Goal: Task Accomplishment & Management: Complete application form

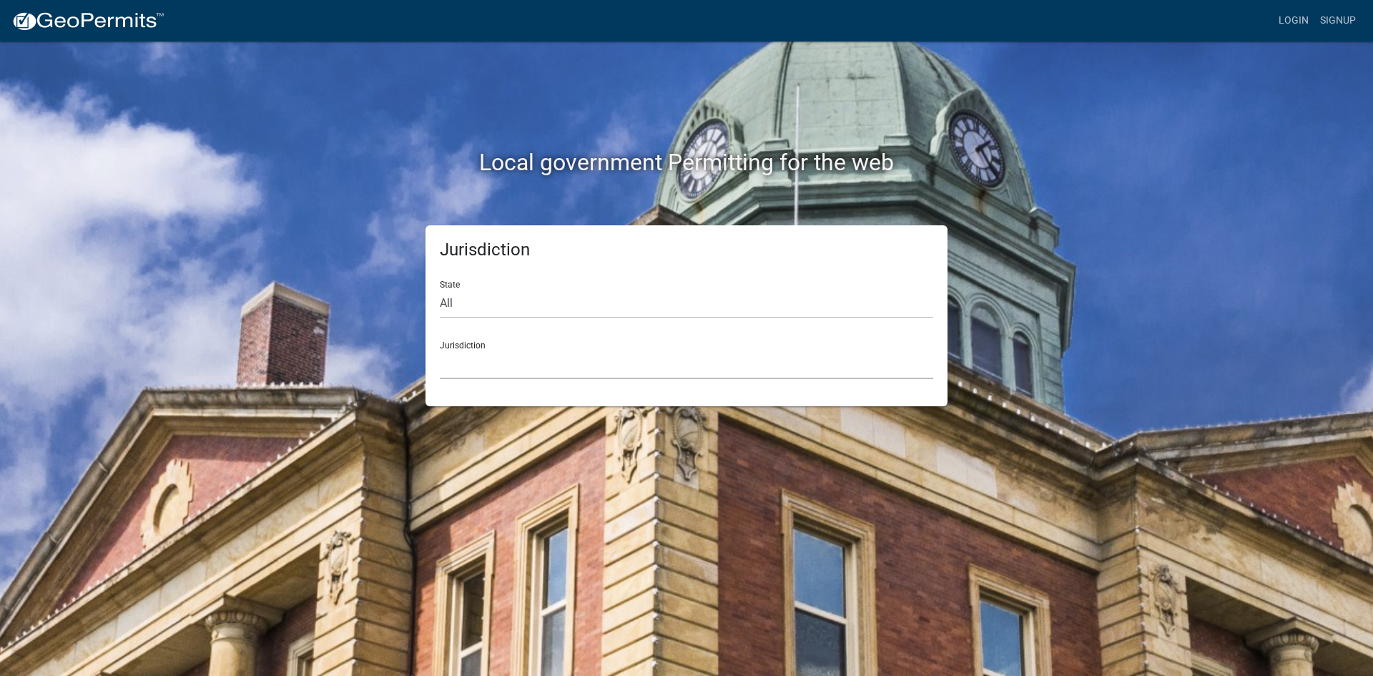
click at [483, 354] on select "[GEOGRAPHIC_DATA], [US_STATE] [GEOGRAPHIC_DATA], [US_STATE][PERSON_NAME][GEOGRA…" at bounding box center [686, 364] width 493 height 29
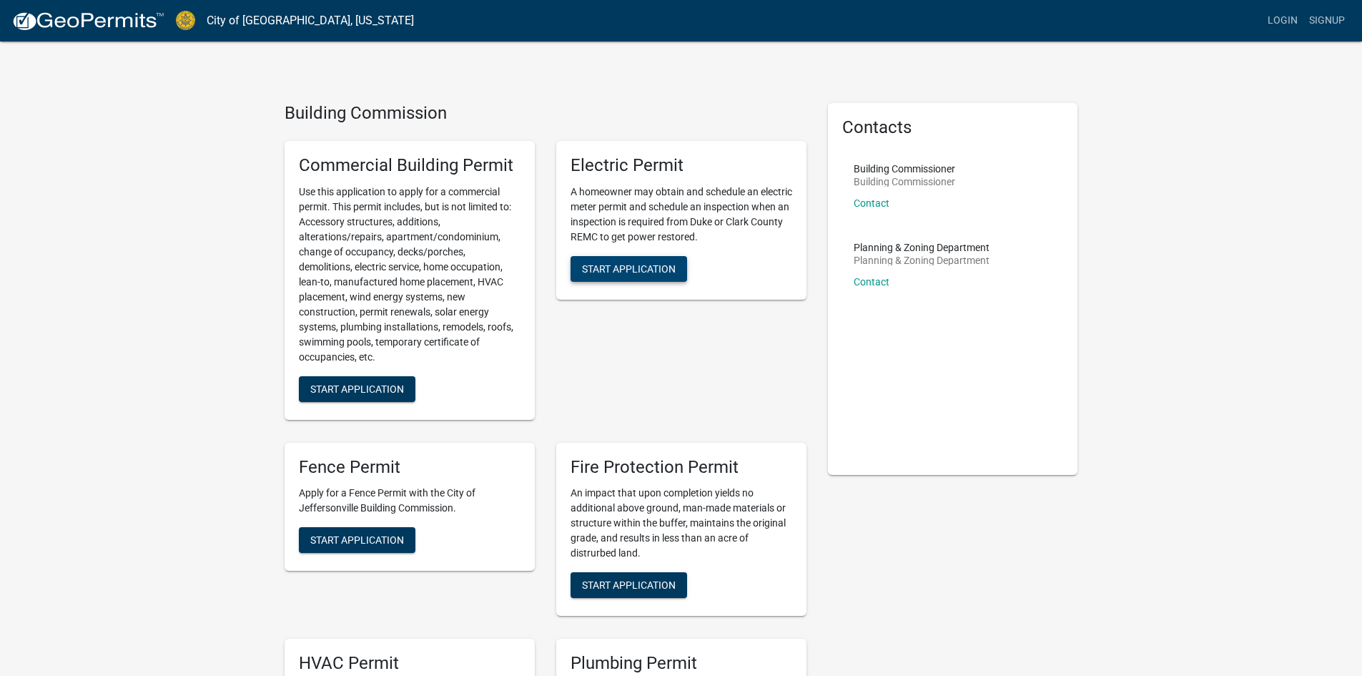
click at [615, 272] on span "Start Application" at bounding box center [629, 267] width 94 height 11
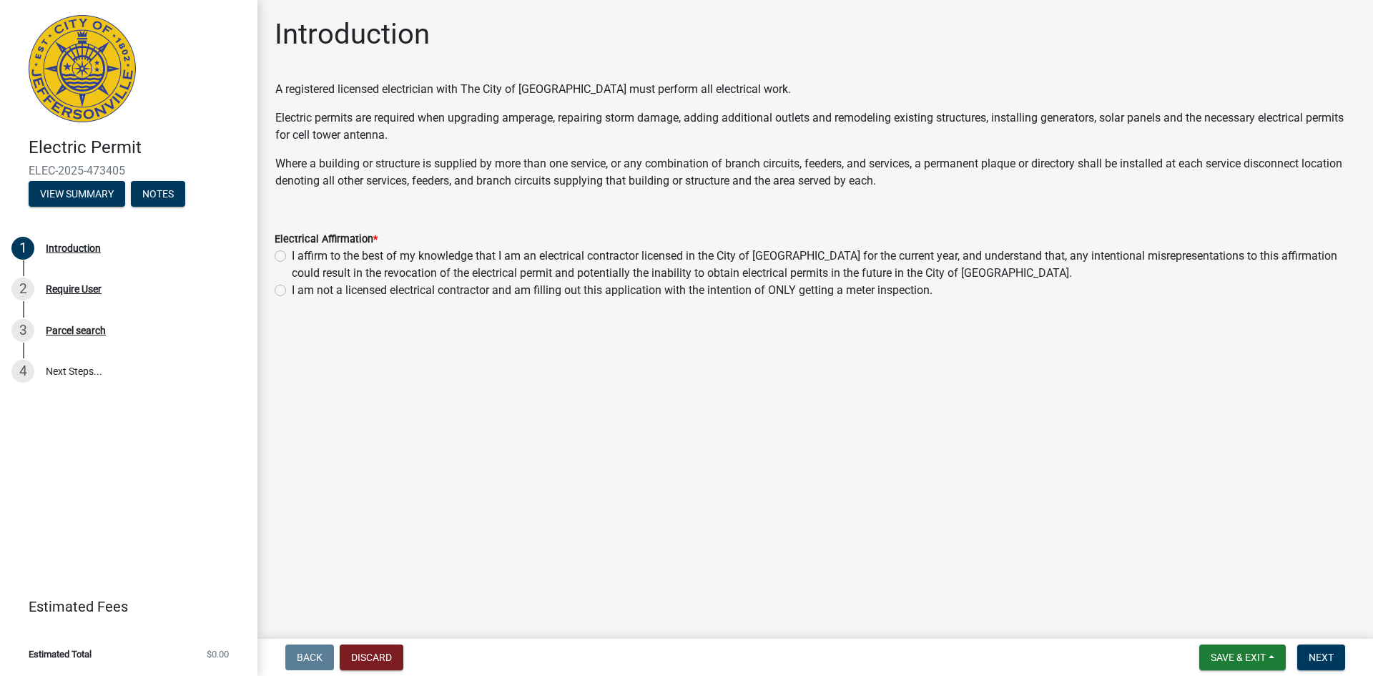
click at [292, 255] on label "I affirm to the best of my knowledge that I am an electrical contractor license…" at bounding box center [824, 264] width 1064 height 34
click at [292, 255] on input "I affirm to the best of my knowledge that I am an electrical contractor license…" at bounding box center [296, 251] width 9 height 9
radio input "true"
click at [1325, 648] on button "Next" at bounding box center [1321, 657] width 48 height 26
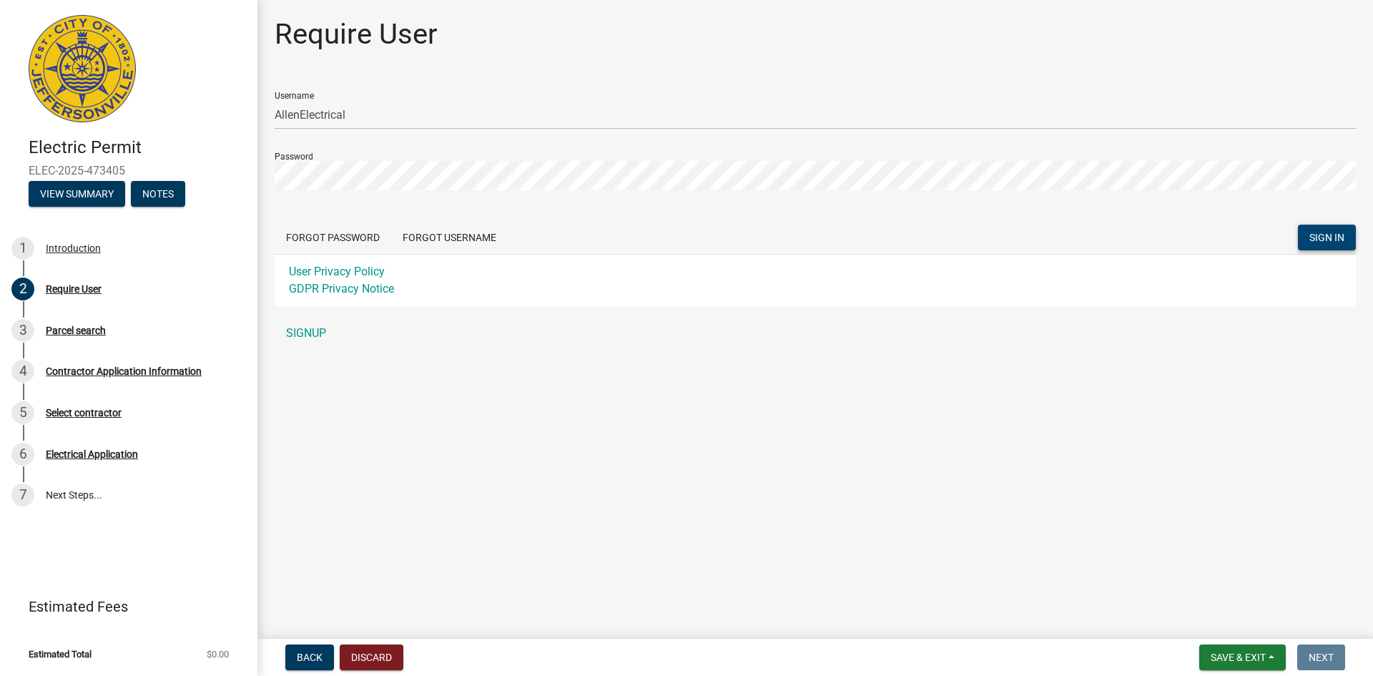
click at [1324, 240] on span "SIGN IN" at bounding box center [1327, 237] width 35 height 11
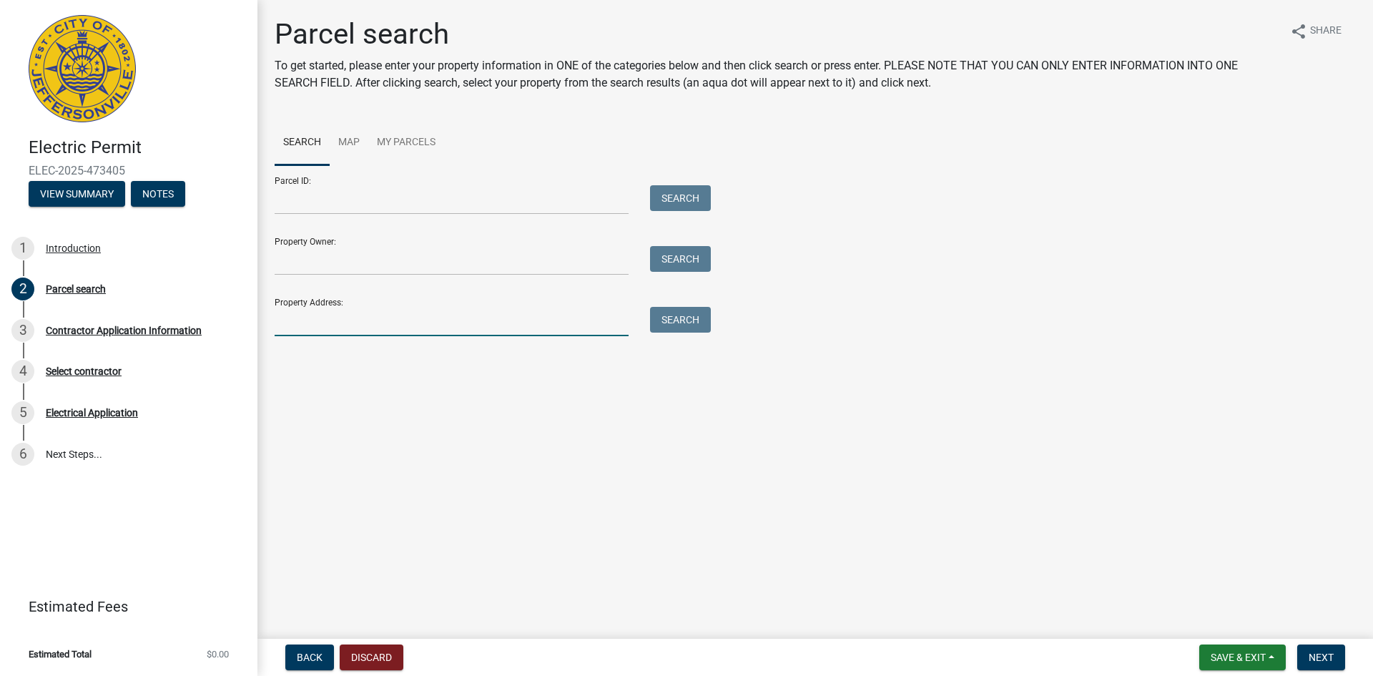
click at [380, 308] on input "Property Address:" at bounding box center [452, 321] width 354 height 29
type input "[STREET_ADDRESS]"
click at [685, 319] on button "Search" at bounding box center [680, 320] width 61 height 26
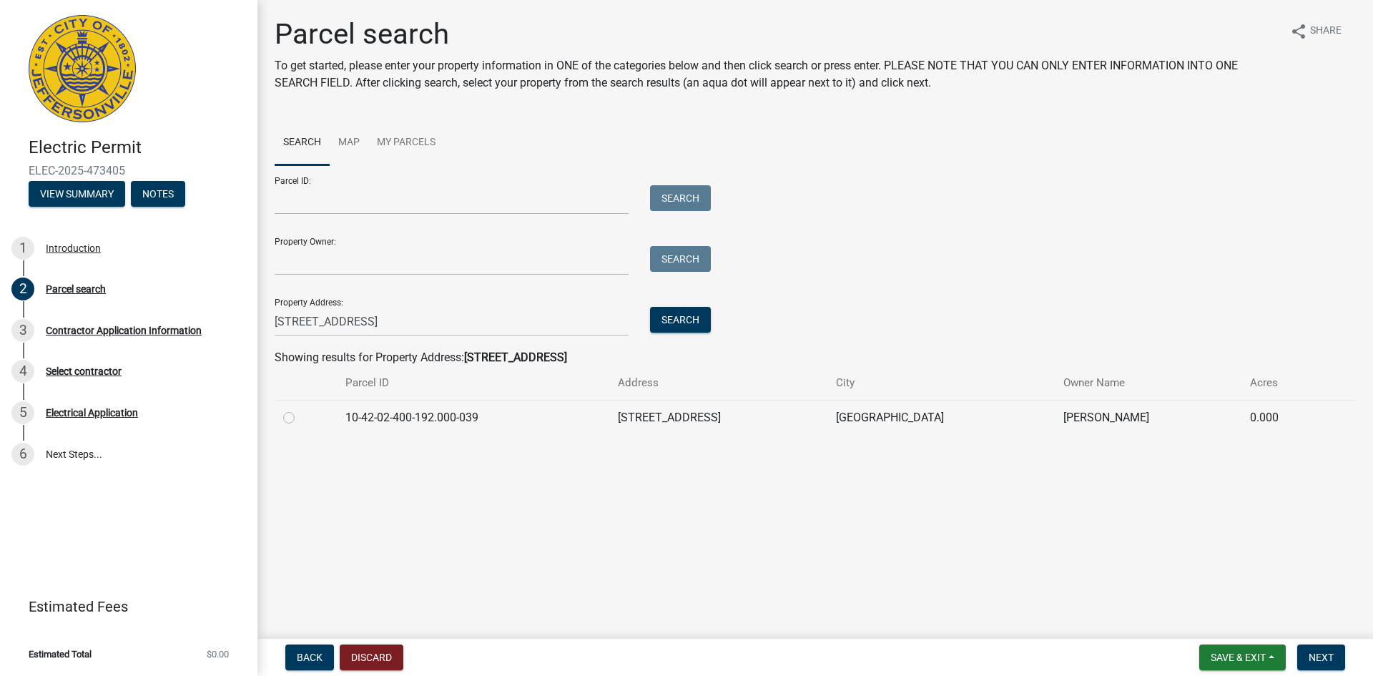
click at [300, 409] on label at bounding box center [300, 409] width 0 height 0
click at [300, 418] on input "radio" at bounding box center [304, 413] width 9 height 9
radio input "true"
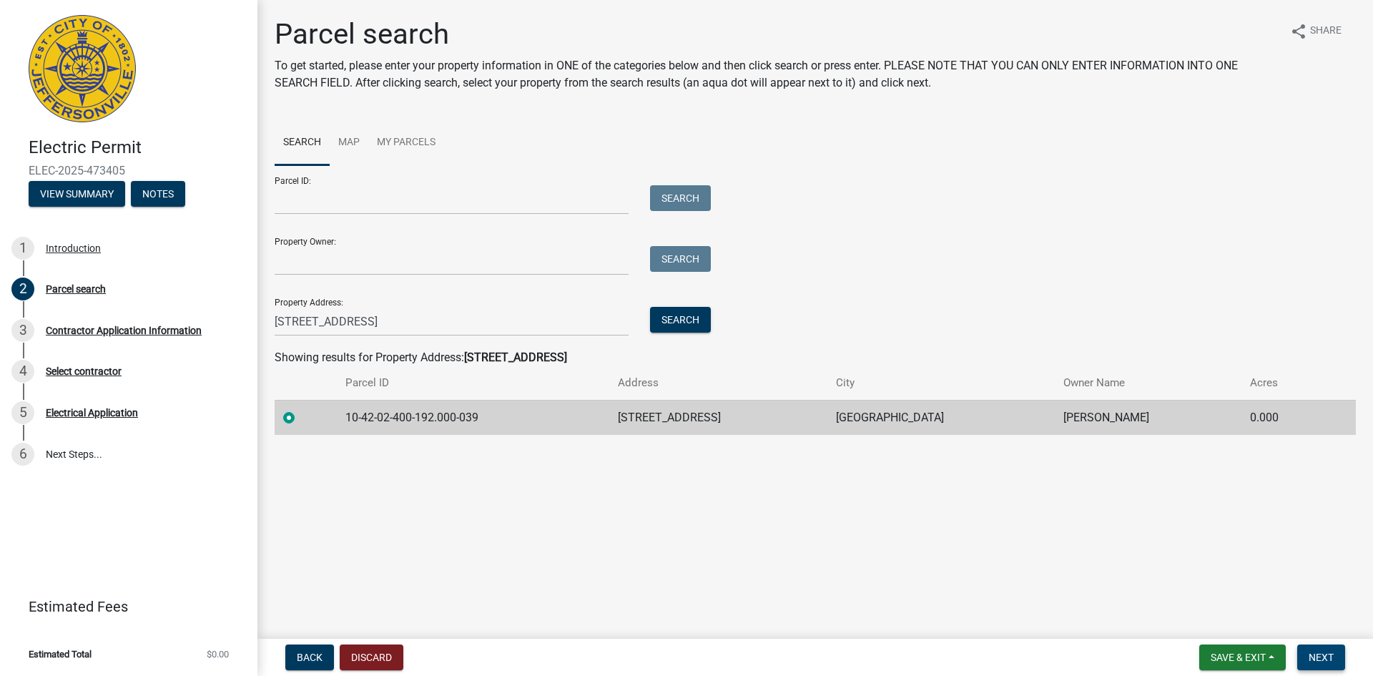
click at [1318, 653] on span "Next" at bounding box center [1321, 657] width 25 height 11
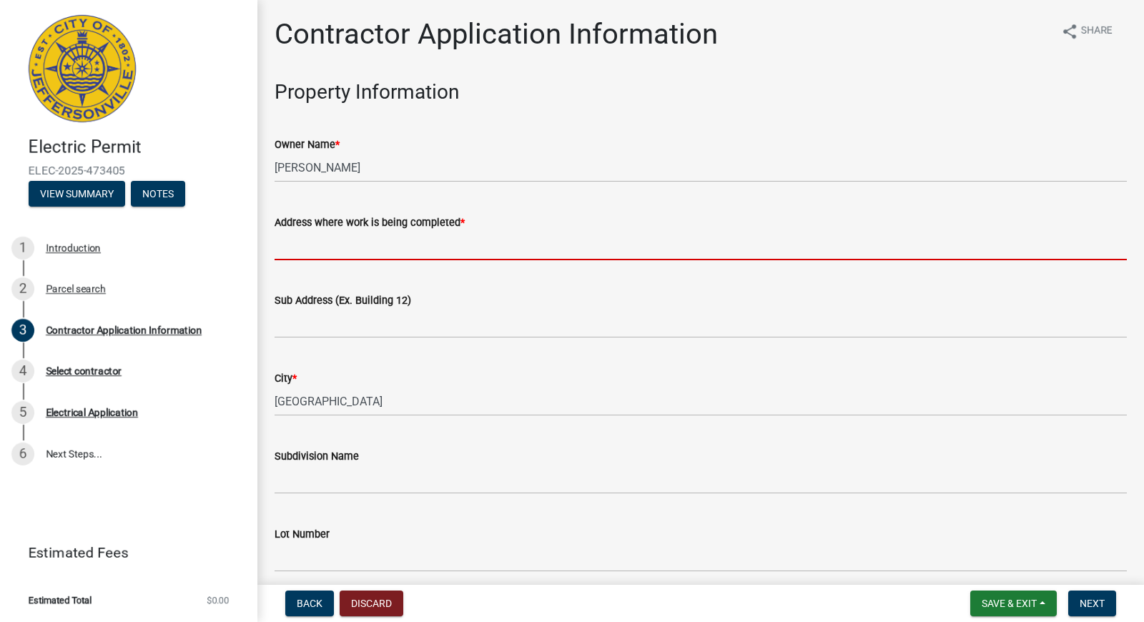
click at [413, 247] on input "Address where work is being completed *" at bounding box center [701, 245] width 853 height 29
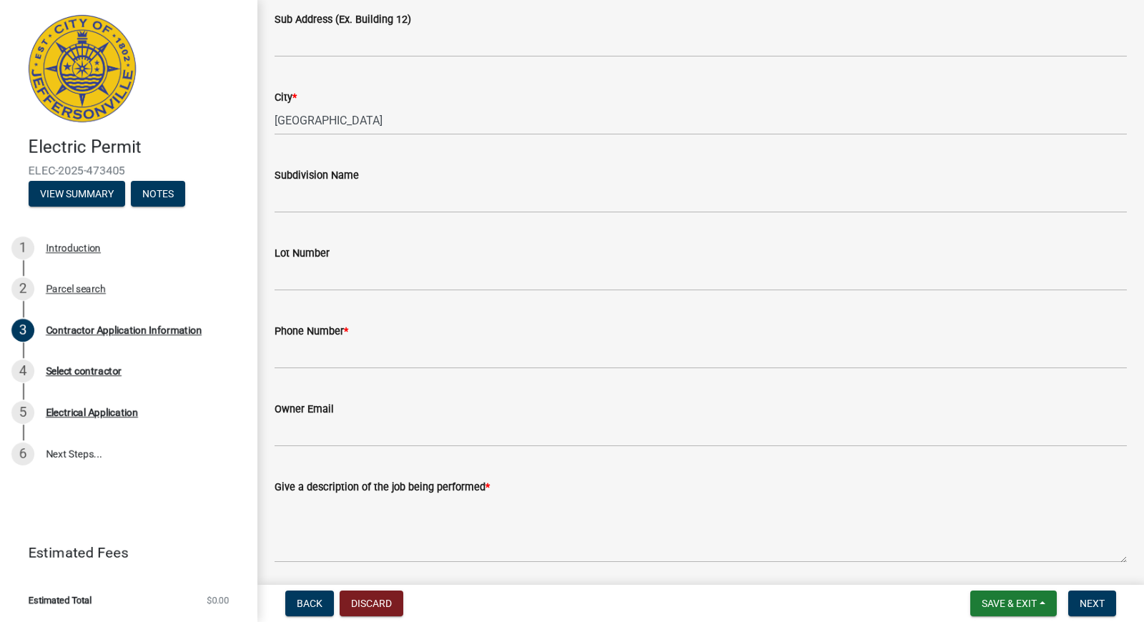
scroll to position [286, 0]
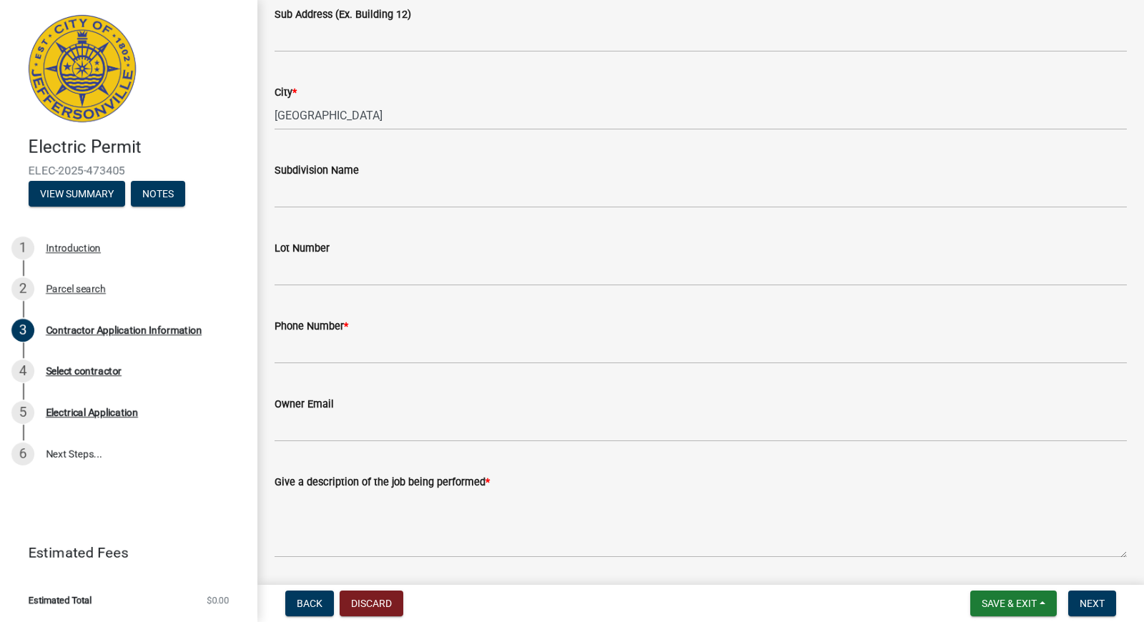
type input "[STREET_ADDRESS]"
click at [398, 363] on input "Phone Number *" at bounding box center [701, 349] width 853 height 29
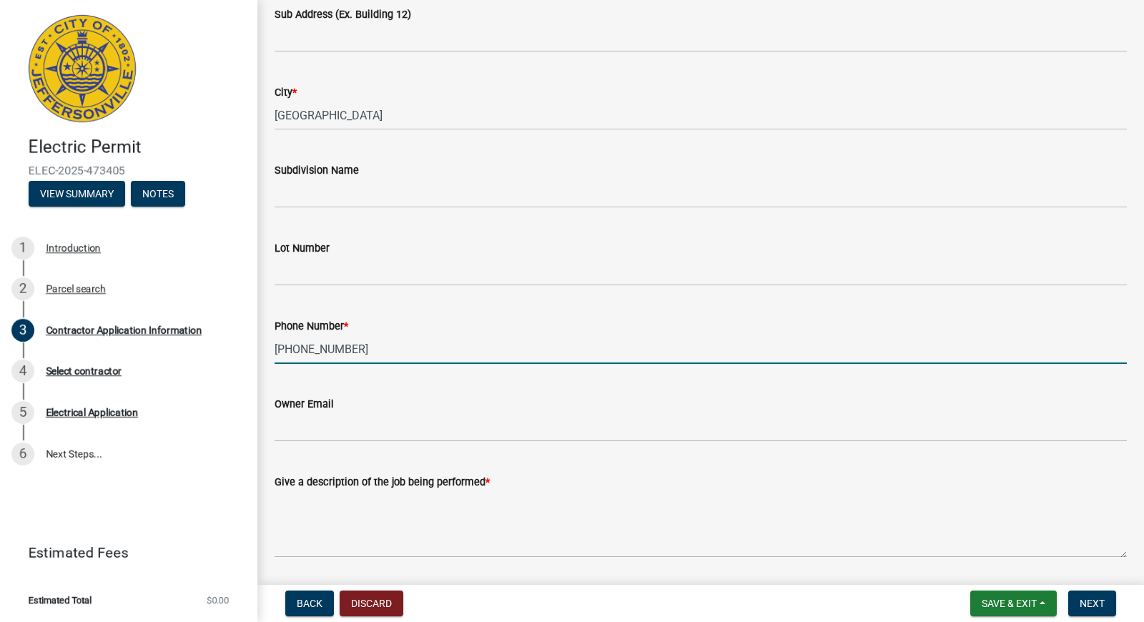
scroll to position [429, 0]
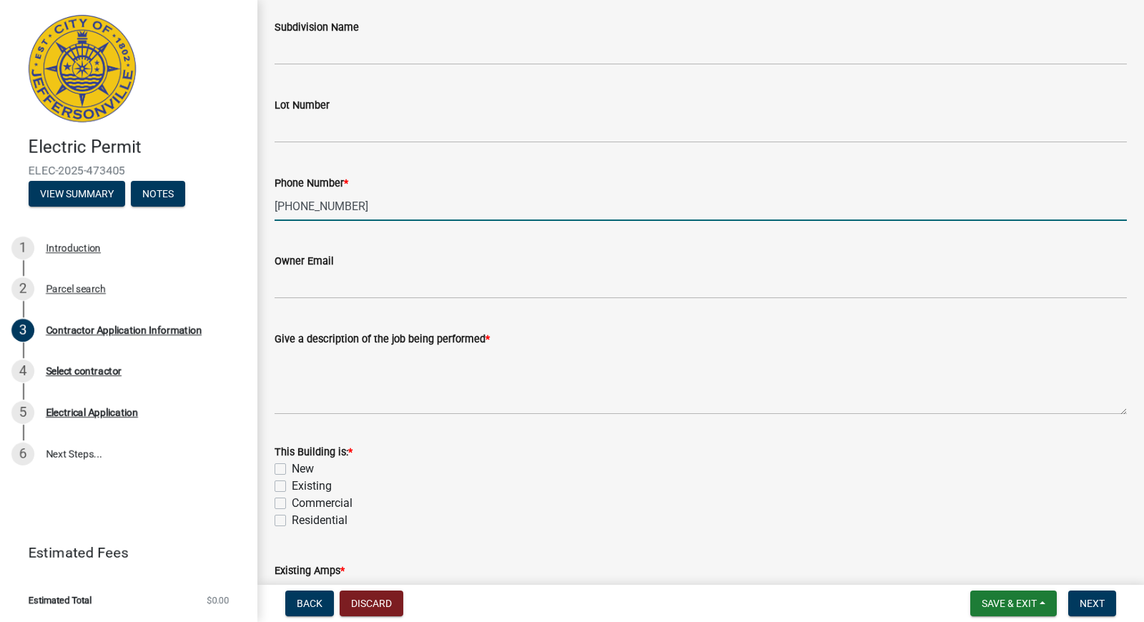
type input "[PHONE_NUMBER]"
click at [353, 385] on textarea "Give a description of the job being performed *" at bounding box center [701, 381] width 853 height 67
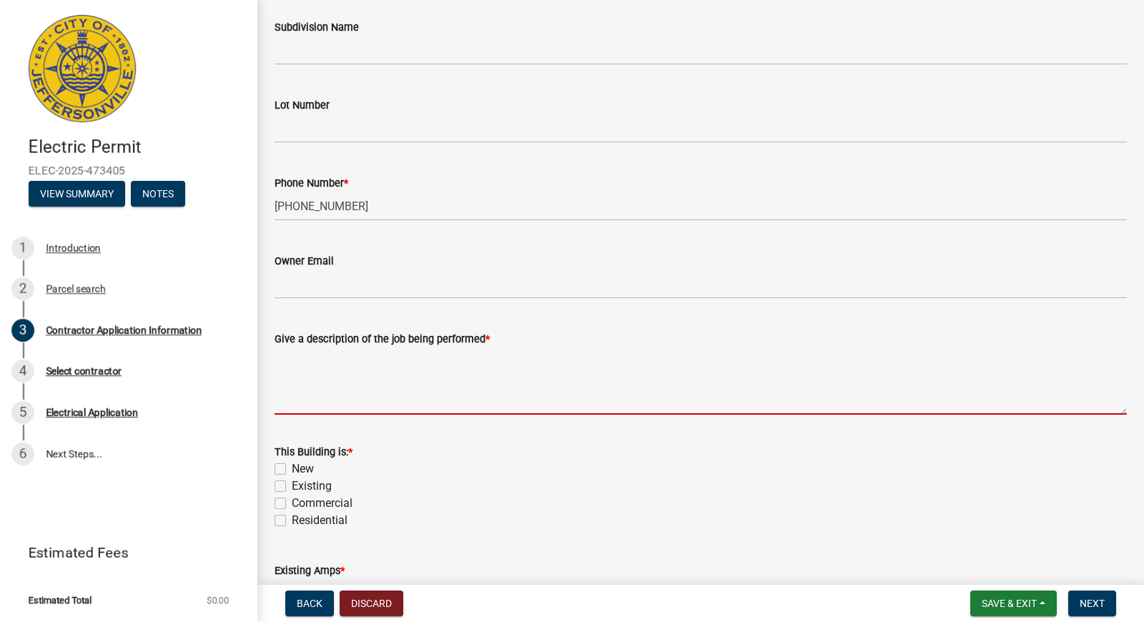
scroll to position [286, 0]
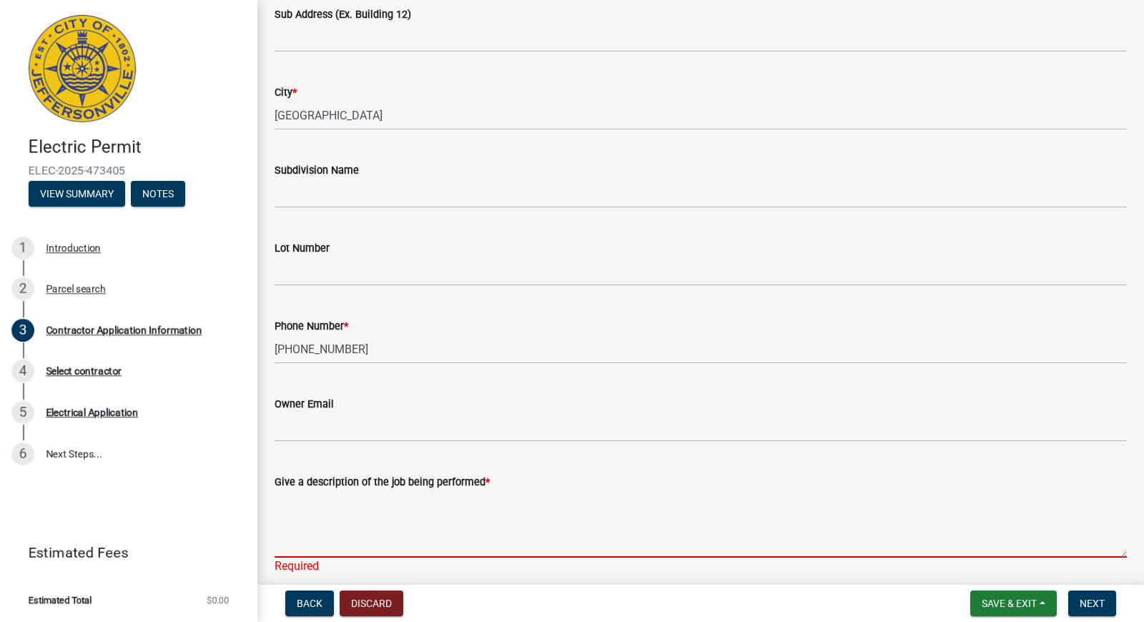
click at [293, 496] on textarea "Give a description of the job being performed *" at bounding box center [701, 524] width 853 height 67
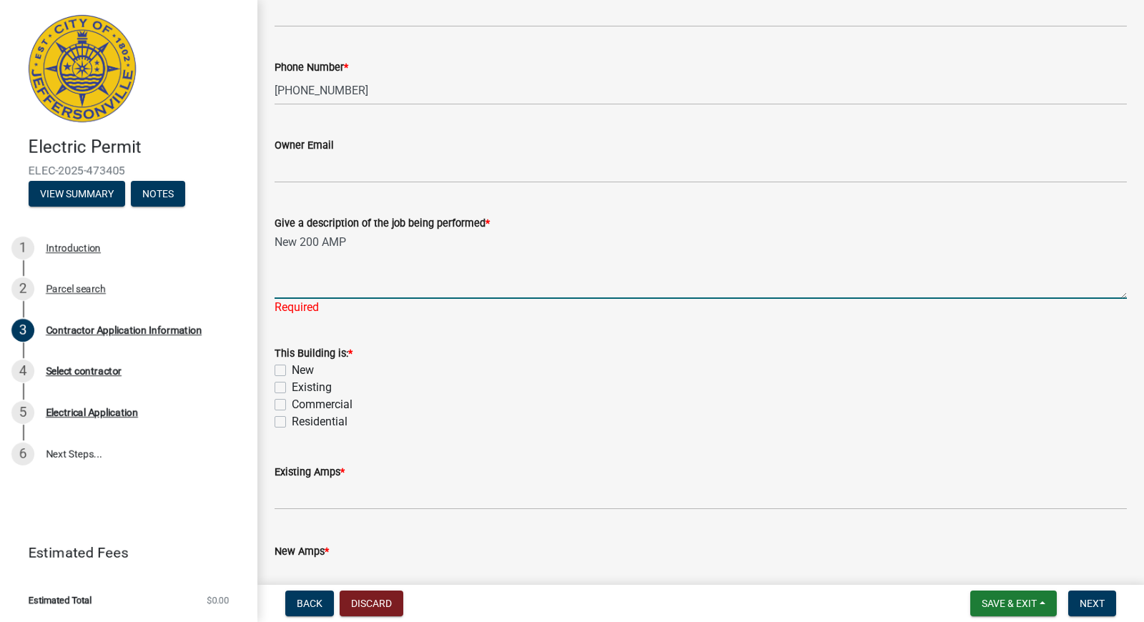
scroll to position [624, 0]
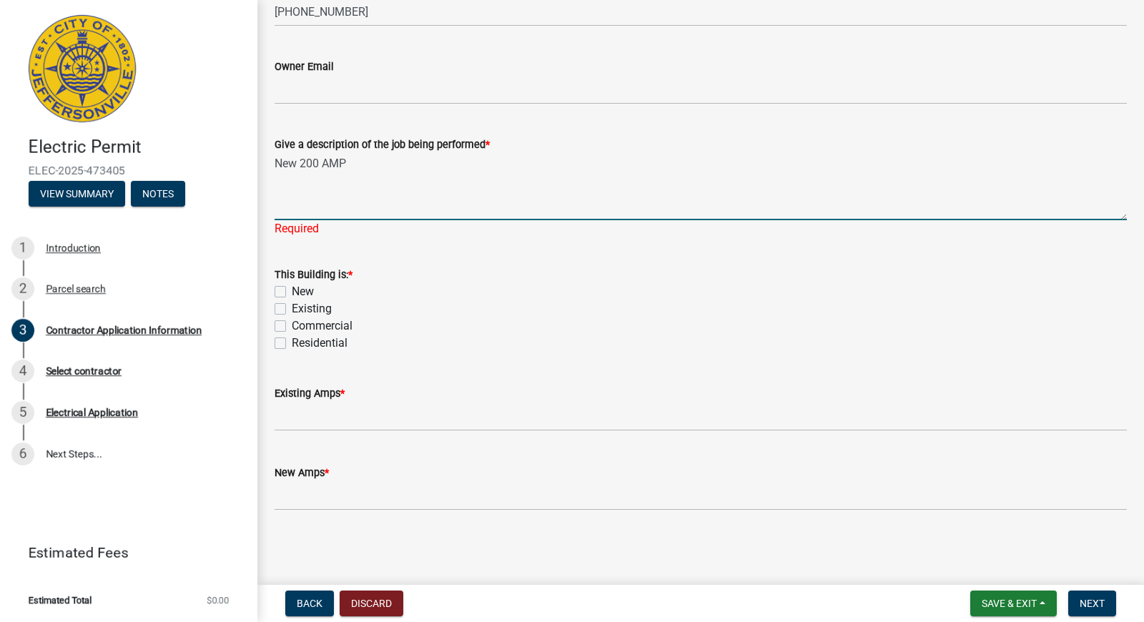
paste textarea "200 amp service on garage at downpipe and rigid straps"
drag, startPoint x: 400, startPoint y: 162, endPoint x: 351, endPoint y: 161, distance: 48.6
click at [351, 161] on textarea "New 200 AMP 200 amp service on garage at downpipe and rigid straps" at bounding box center [701, 186] width 853 height 67
click at [591, 164] on textarea "New 200 AMP service on garage at downpipe and rigid straps" at bounding box center [701, 186] width 853 height 67
drag, startPoint x: 584, startPoint y: 163, endPoint x: 559, endPoint y: 164, distance: 24.3
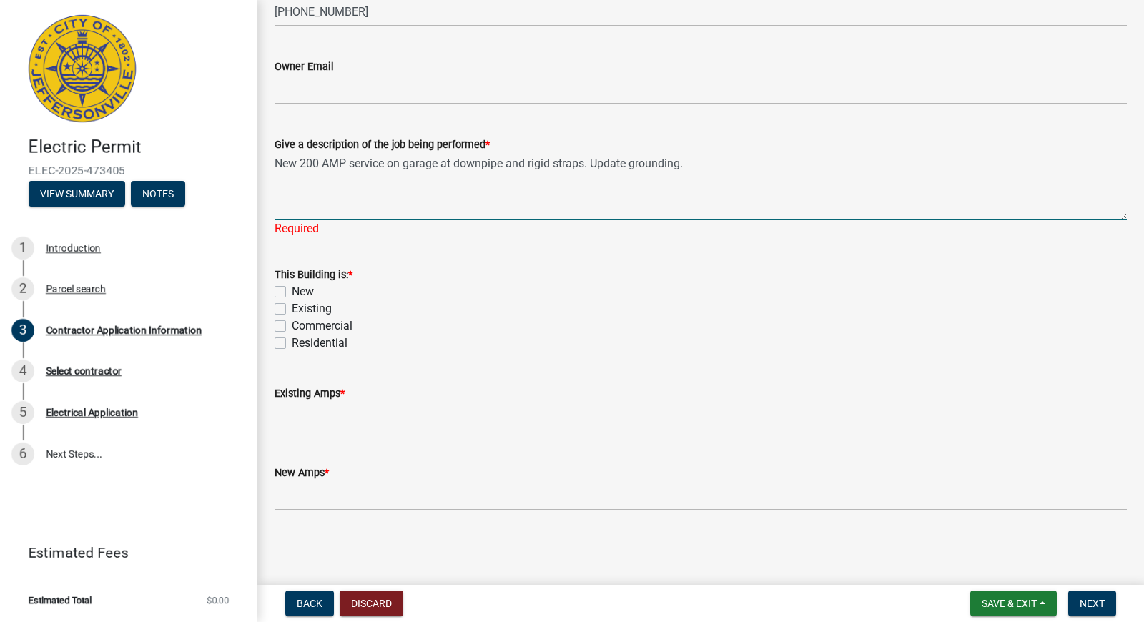
click at [561, 163] on textarea "New 200 AMP service on garage at downpipe and rigid straps. Update grounding." at bounding box center [701, 186] width 853 height 67
click at [559, 164] on textarea "New 200 AMP service on garage at downpipe and rigid straps. Update grounding." at bounding box center [701, 186] width 853 height 67
drag, startPoint x: 585, startPoint y: 160, endPoint x: 435, endPoint y: 167, distance: 150.3
click at [435, 167] on textarea "New 200 AMP service on garage at downpipe and rigid straps. Update grounding." at bounding box center [701, 186] width 853 height 67
click at [375, 193] on textarea "New 200 AMP service on garage. Update grounding." at bounding box center [701, 186] width 853 height 67
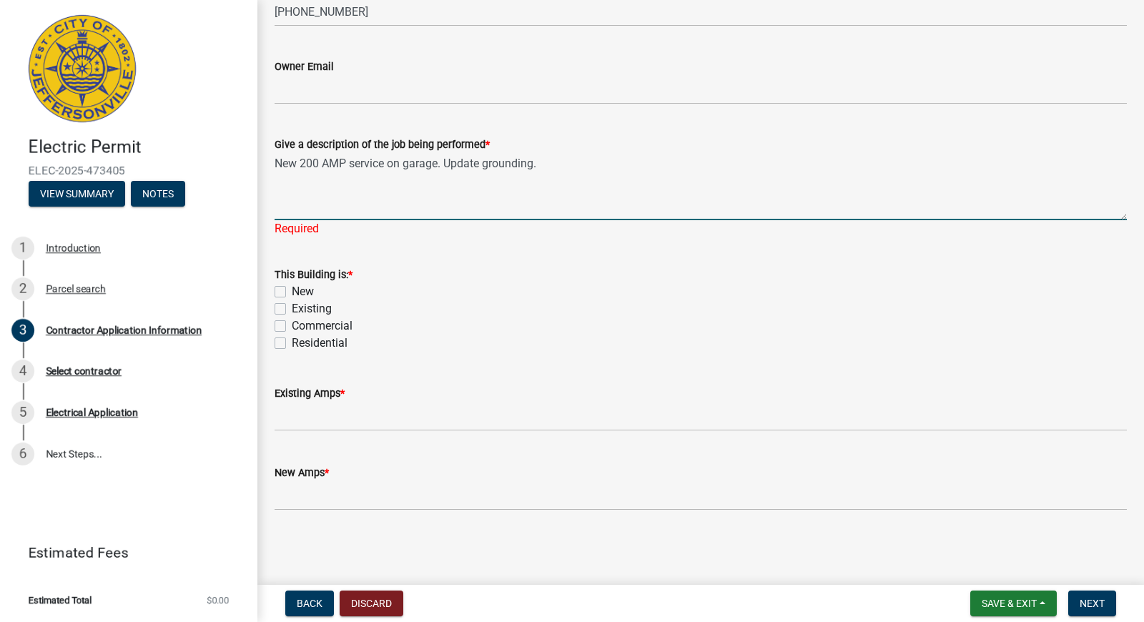
type textarea "New 200 AMP service on garage. Update grounding."
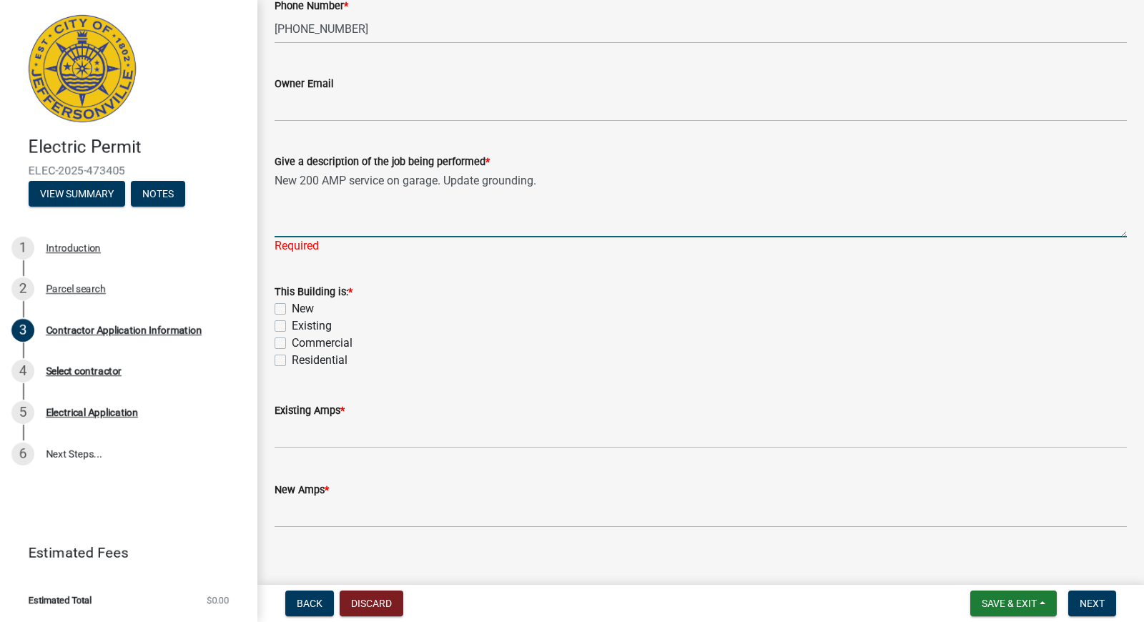
click at [292, 318] on label "Existing" at bounding box center [312, 326] width 40 height 17
click at [292, 318] on input "Existing" at bounding box center [296, 322] width 9 height 9
checkbox input "true"
checkbox input "false"
checkbox input "true"
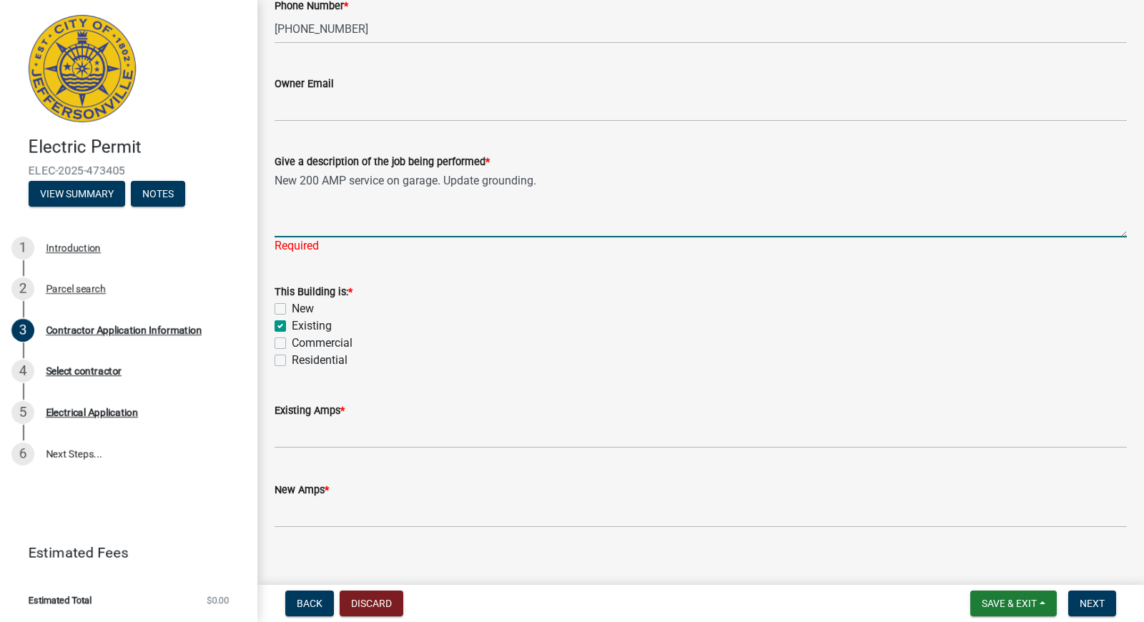
checkbox input "false"
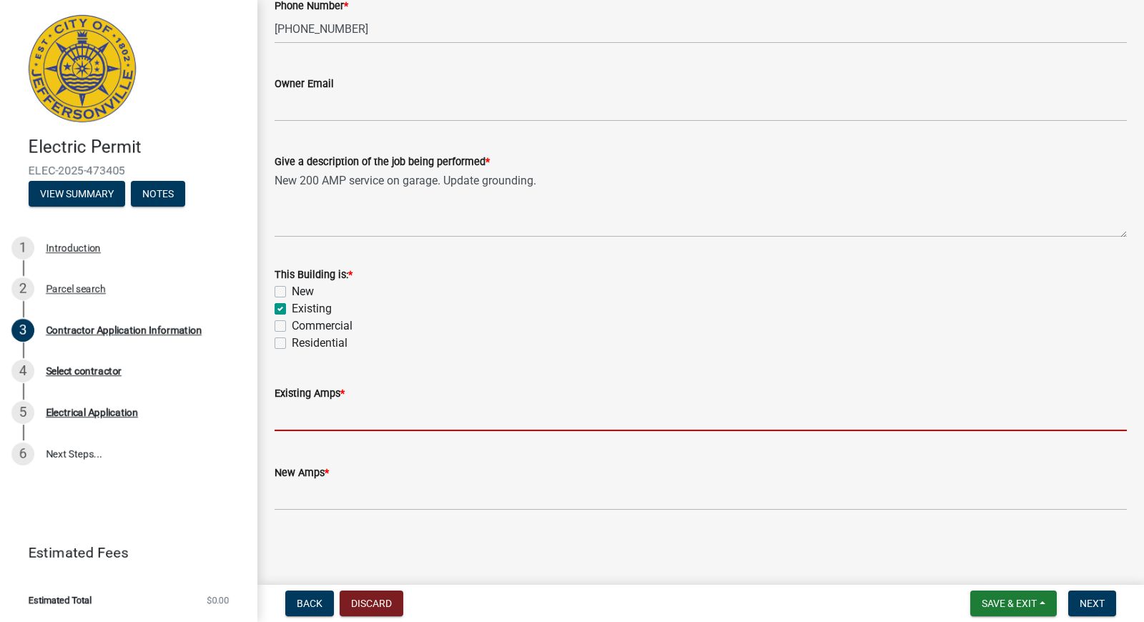
click at [303, 424] on input "text" at bounding box center [701, 416] width 853 height 29
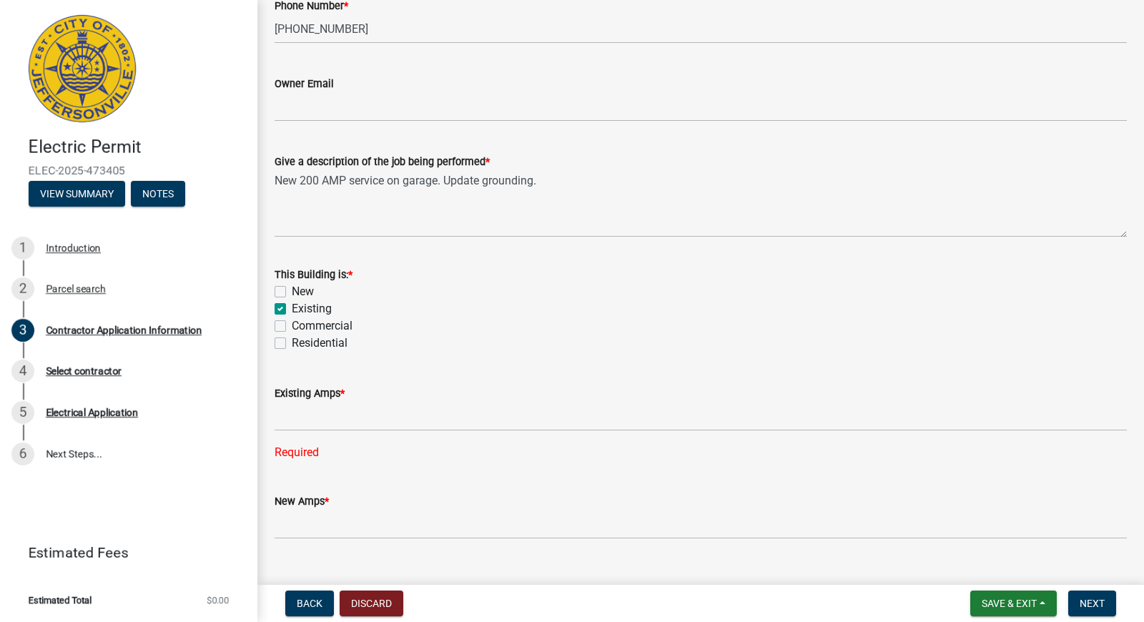
click at [292, 343] on label "Residential" at bounding box center [320, 343] width 56 height 17
click at [292, 343] on input "Residential" at bounding box center [296, 339] width 9 height 9
checkbox input "true"
checkbox input "false"
checkbox input "true"
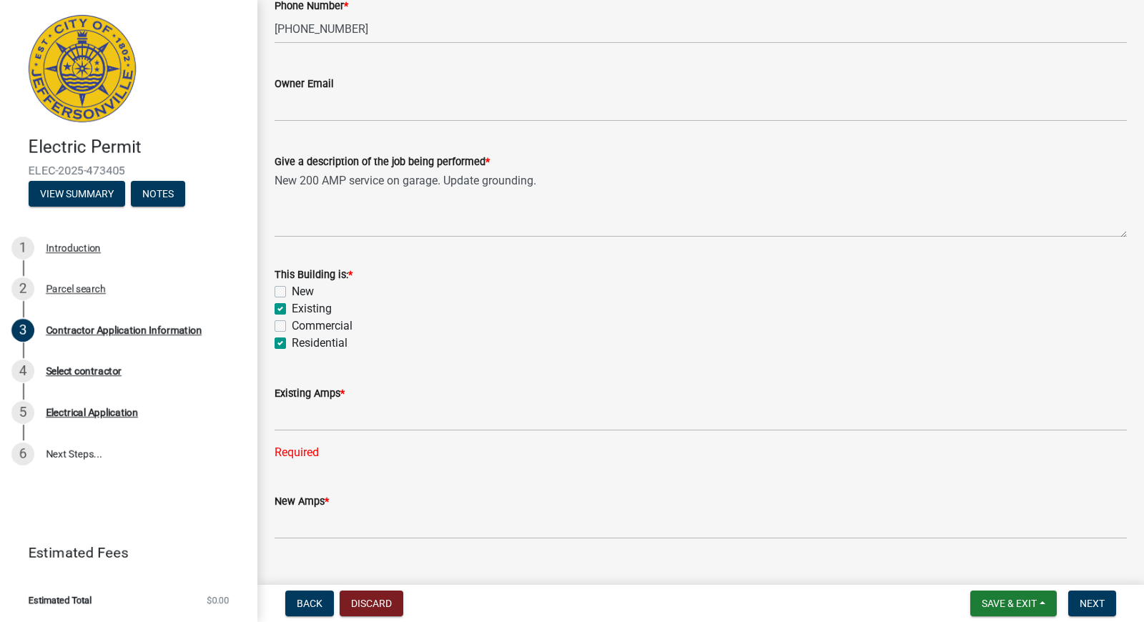
checkbox input "false"
checkbox input "true"
click at [292, 306] on label "Existing" at bounding box center [312, 308] width 40 height 17
click at [292, 306] on input "Existing" at bounding box center [296, 304] width 9 height 9
checkbox input "false"
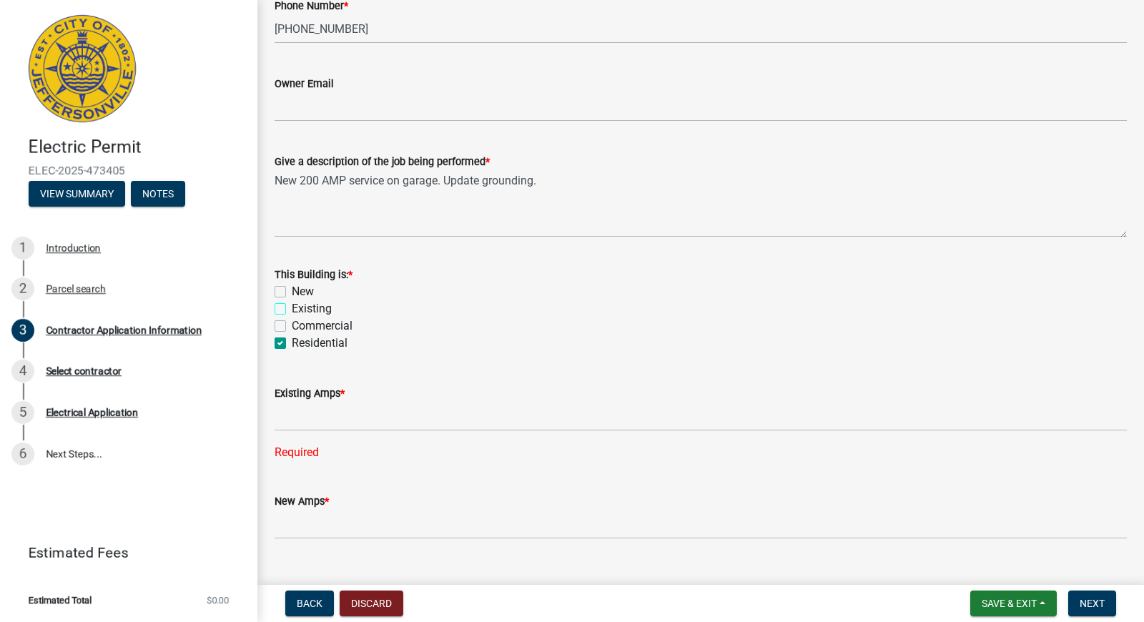
checkbox input "false"
checkbox input "true"
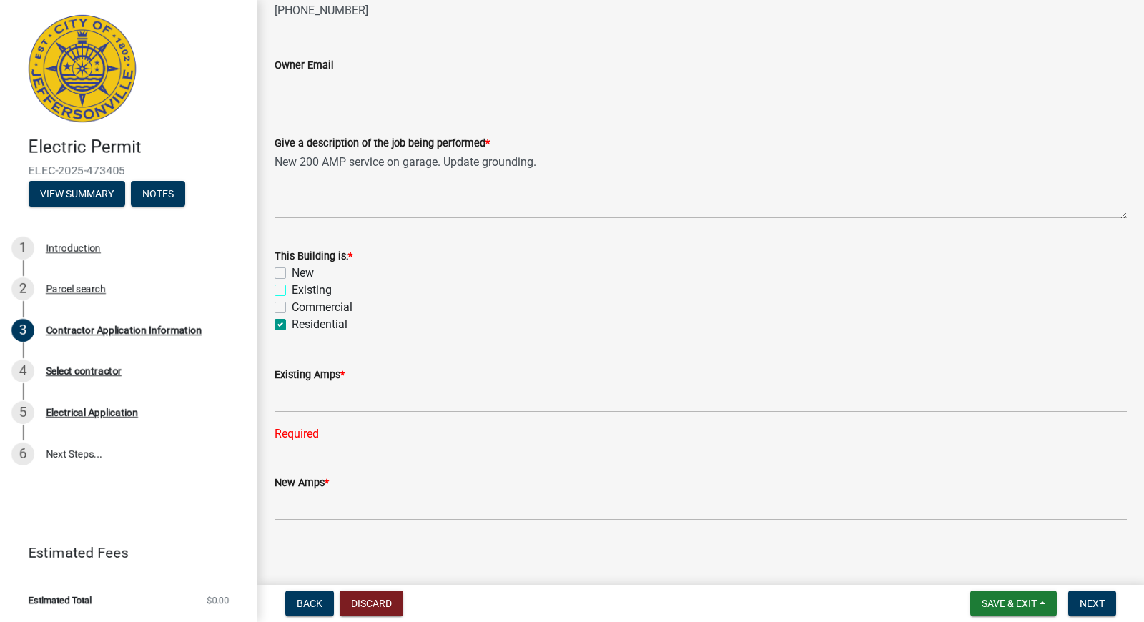
scroll to position [635, 0]
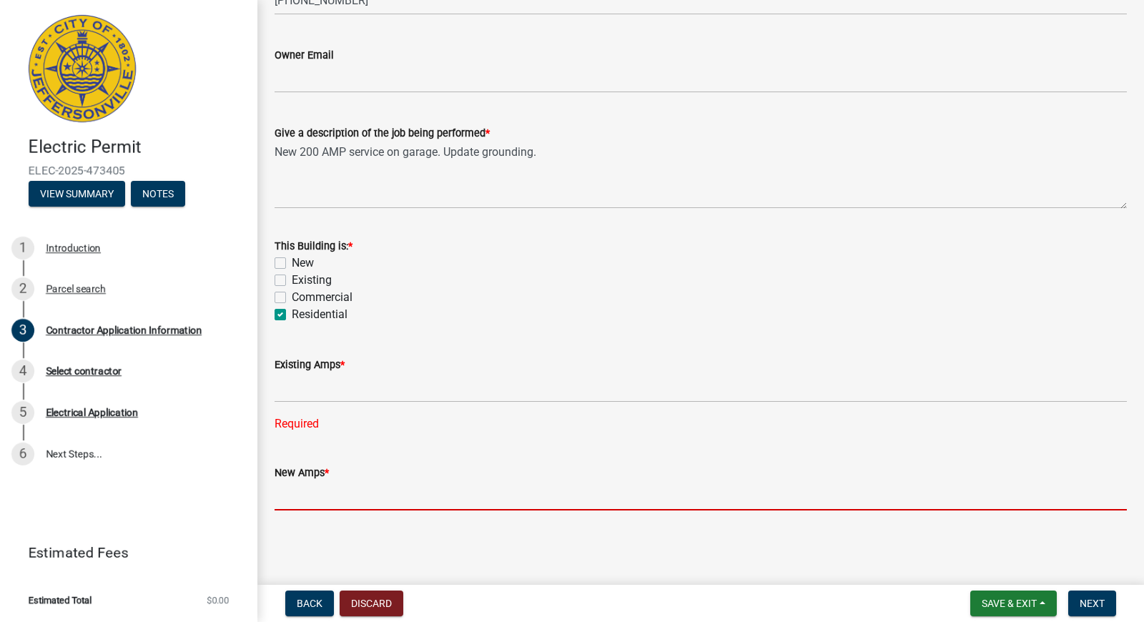
click at [361, 494] on input "text" at bounding box center [701, 495] width 853 height 29
type input "200"
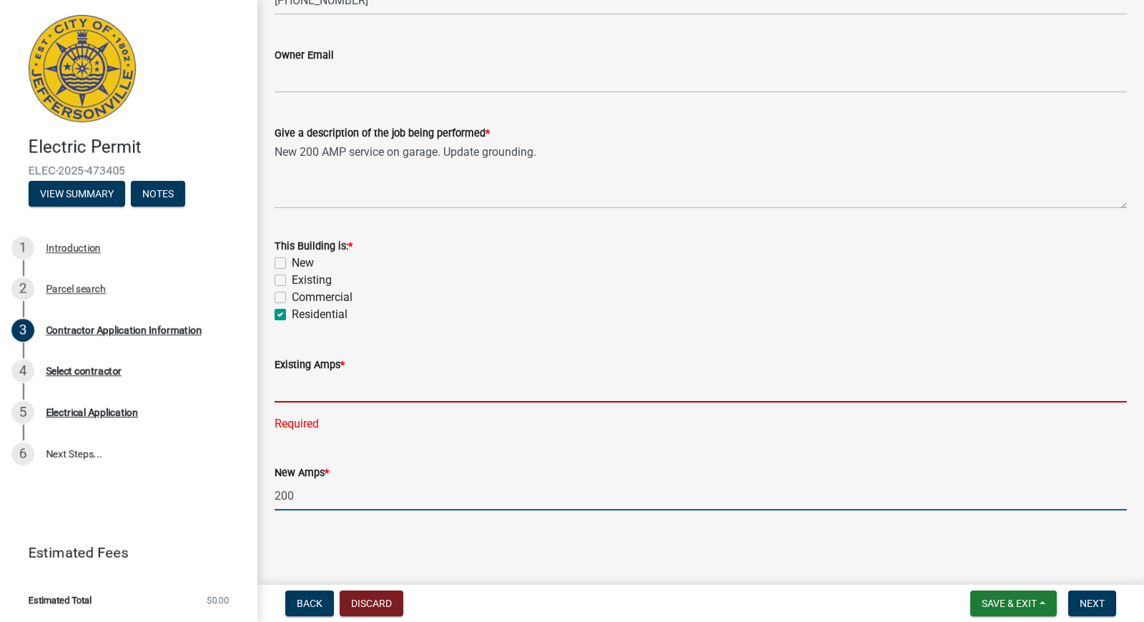
click at [353, 395] on input "text" at bounding box center [701, 387] width 853 height 29
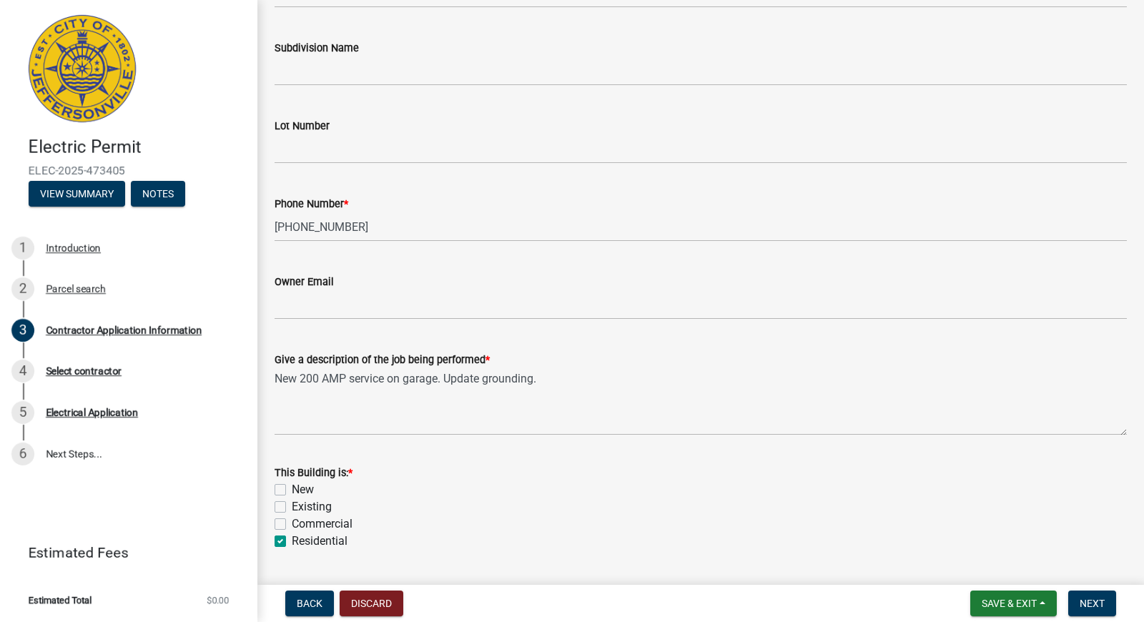
scroll to position [421, 0]
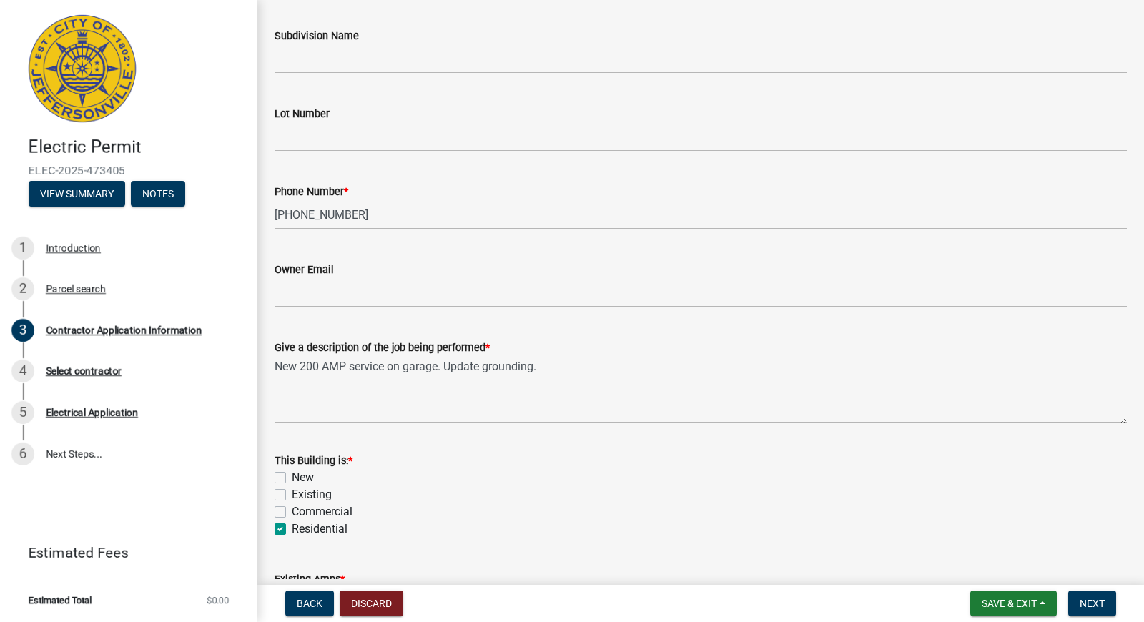
type input "0"
click at [292, 475] on label "New" at bounding box center [303, 477] width 22 height 17
click at [292, 475] on input "New" at bounding box center [296, 473] width 9 height 9
checkbox input "true"
checkbox input "false"
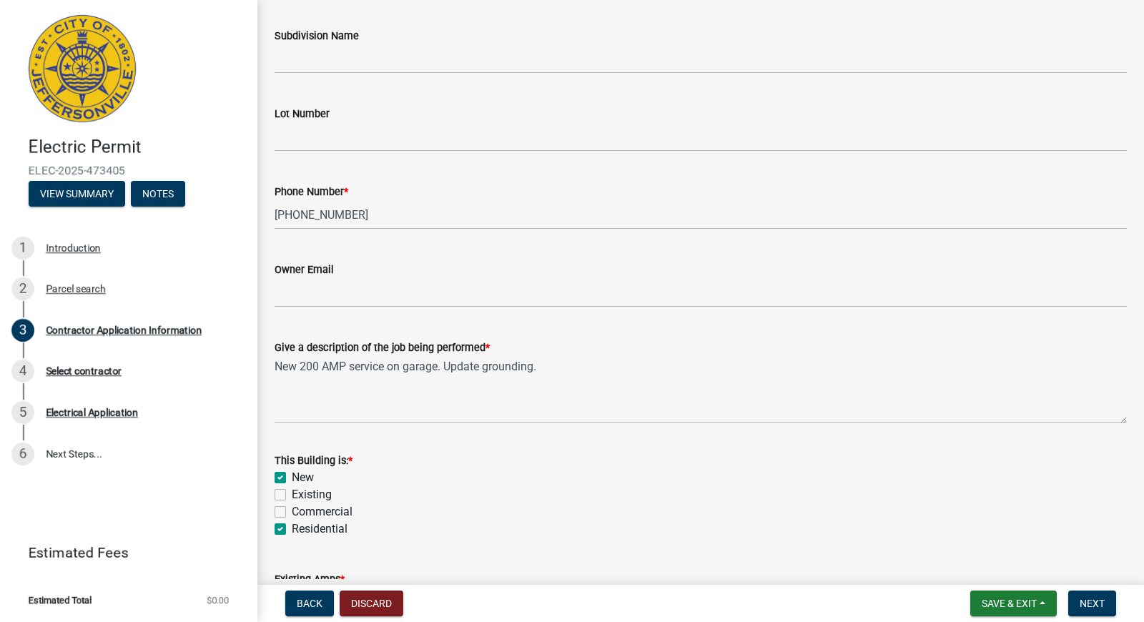
checkbox input "false"
checkbox input "true"
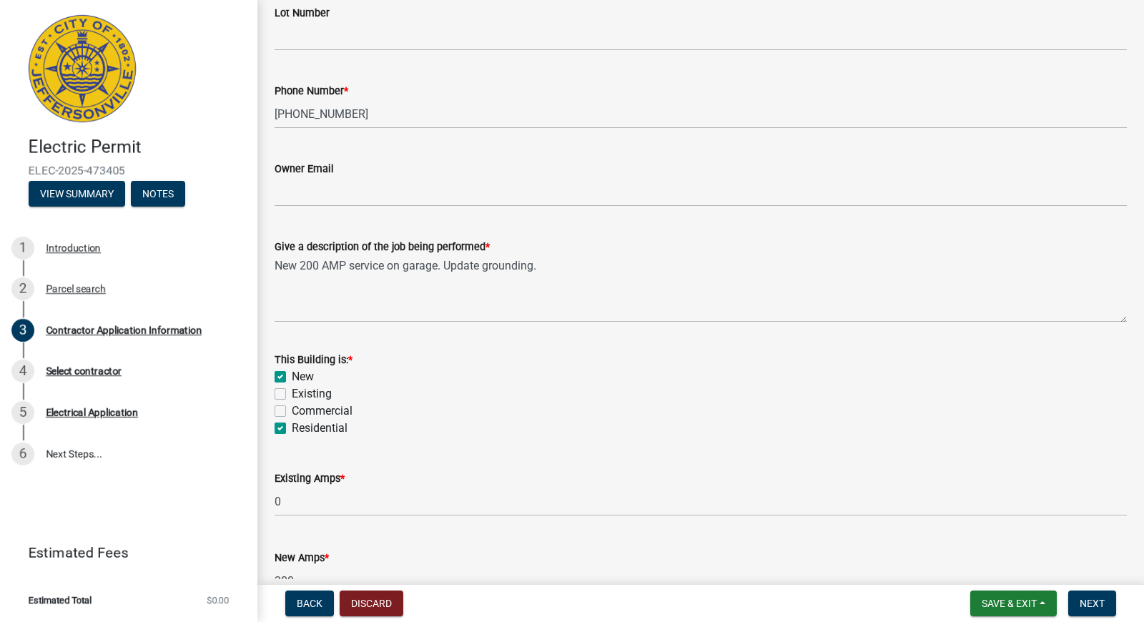
scroll to position [606, 0]
